Goal: Information Seeking & Learning: Learn about a topic

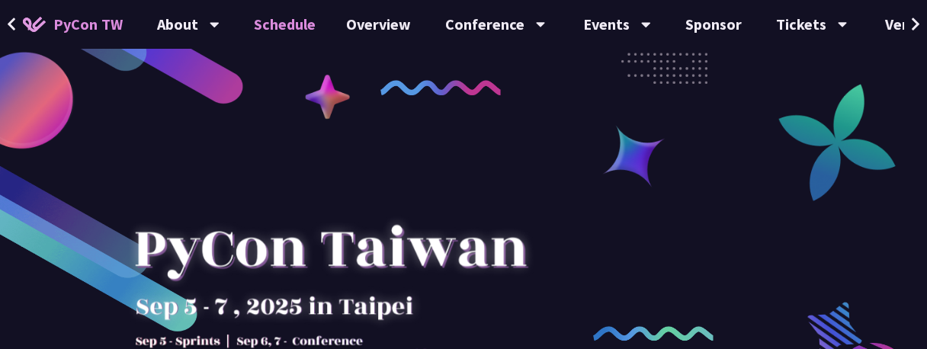
click at [283, 21] on link "Schedule" at bounding box center [285, 24] width 92 height 49
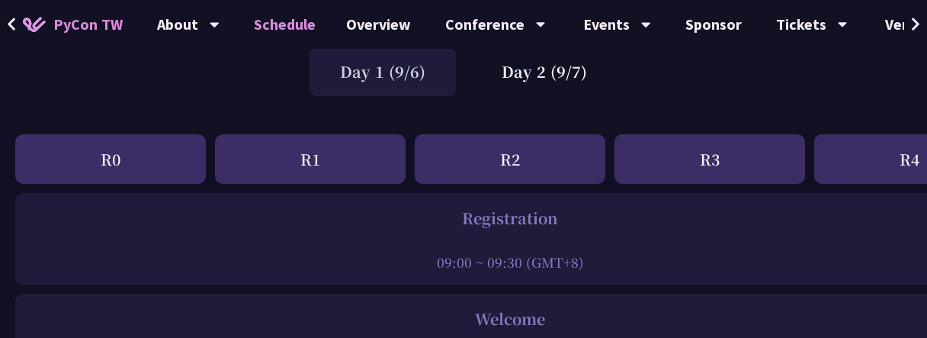
scroll to position [119, 0]
click at [554, 62] on div "Day 2 (9/7)" at bounding box center [544, 70] width 146 height 50
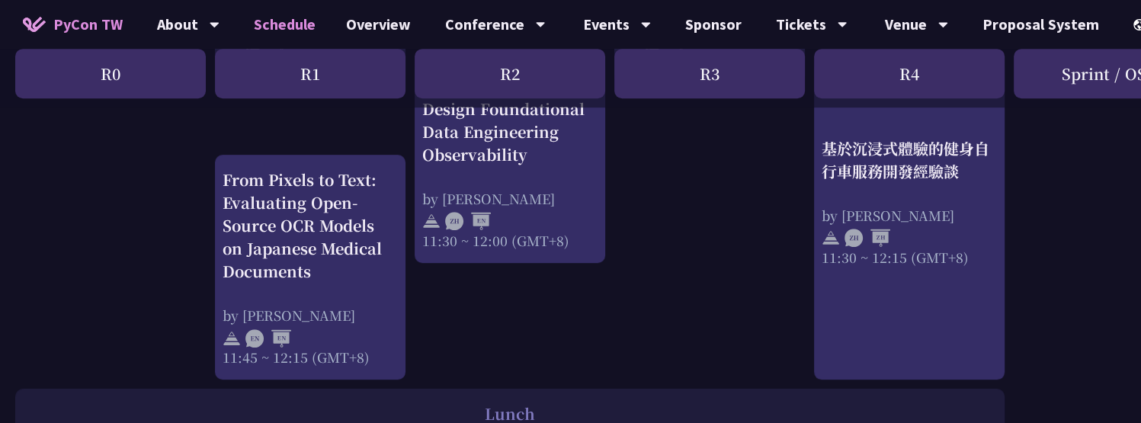
scroll to position [924, 0]
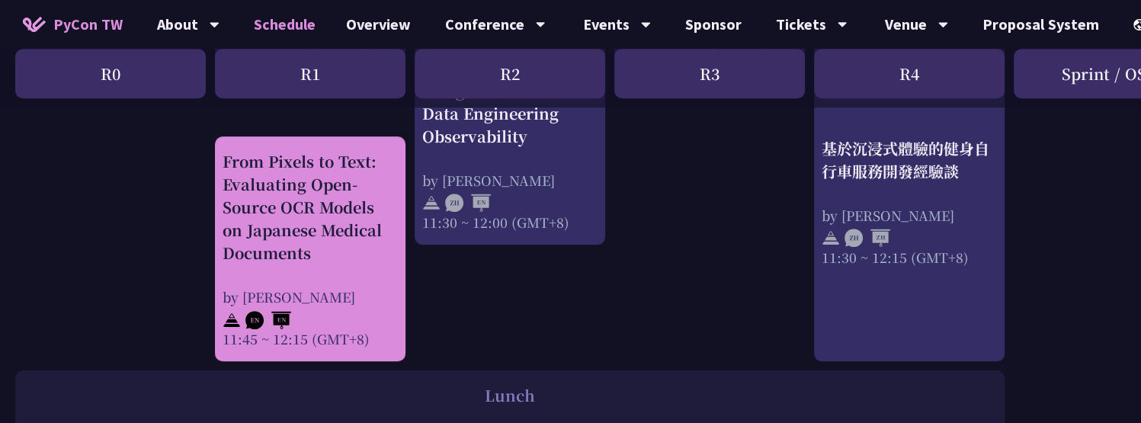
click at [258, 261] on div "From Pixels to Text: Evaluating Open-Source OCR Models on Japanese Medical Docu…" at bounding box center [310, 207] width 175 height 114
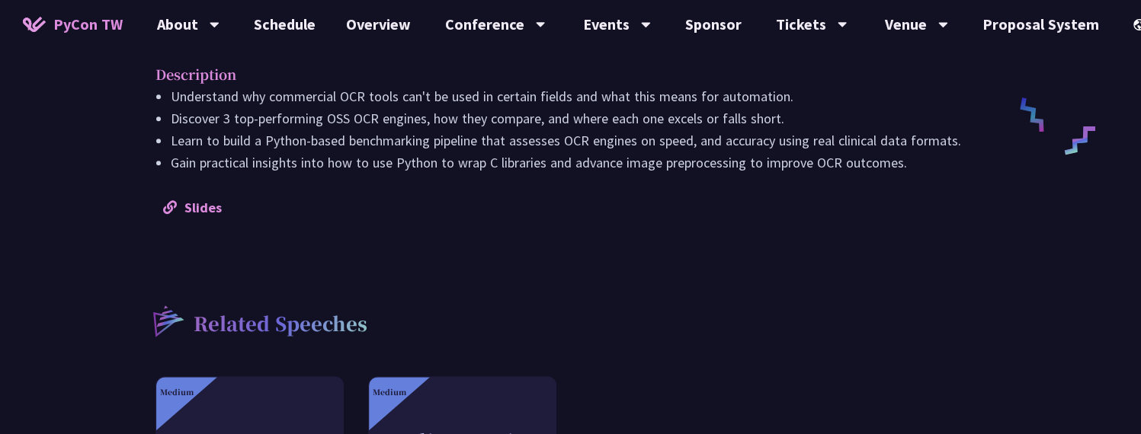
scroll to position [748, 0]
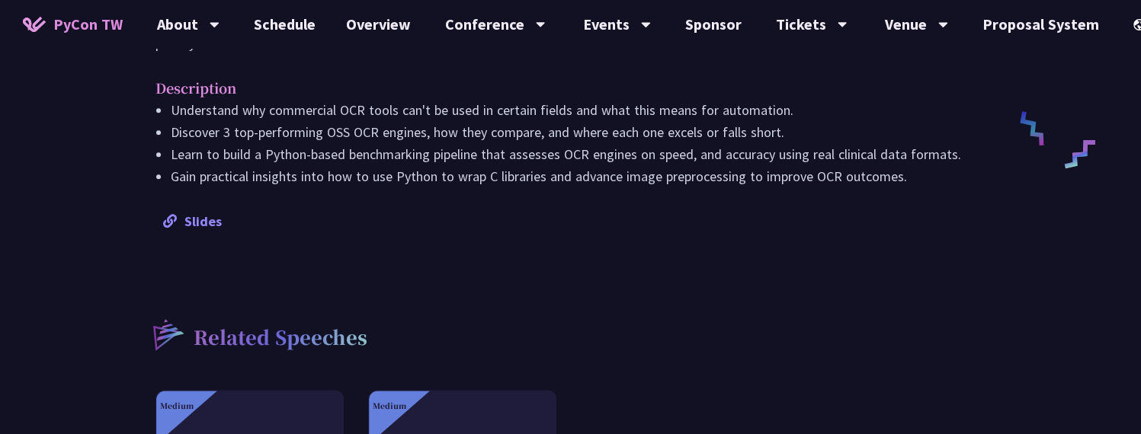
click at [203, 213] on link "Slides" at bounding box center [192, 222] width 59 height 18
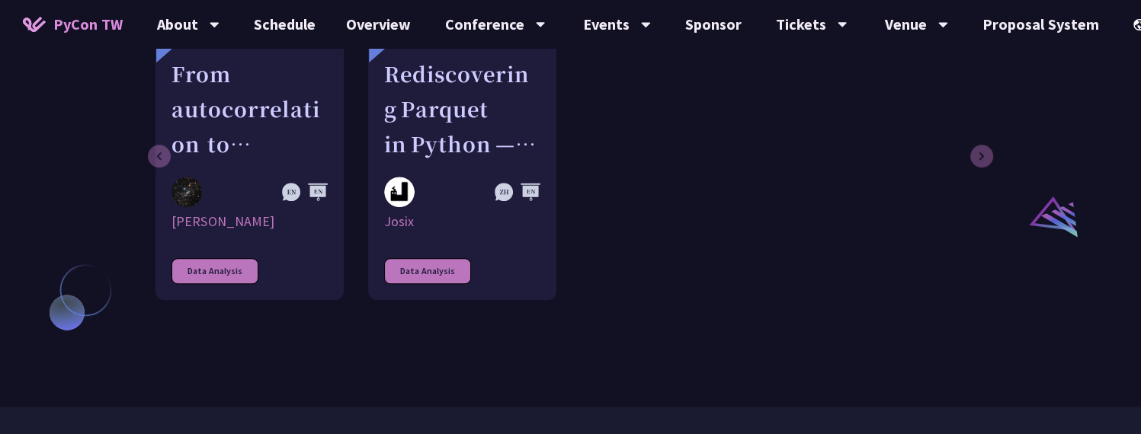
scroll to position [1026, 0]
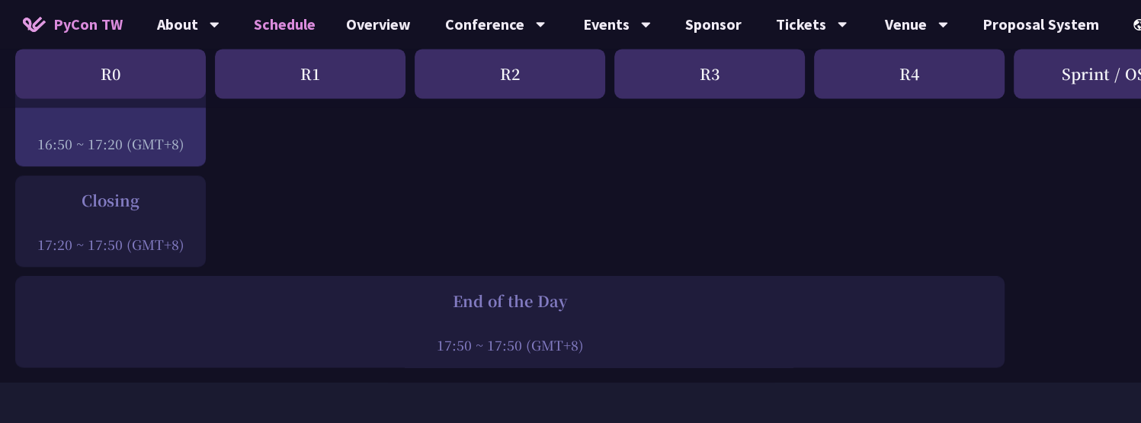
scroll to position [2301, 0]
